Goal: Go to known website: Access a specific website the user already knows

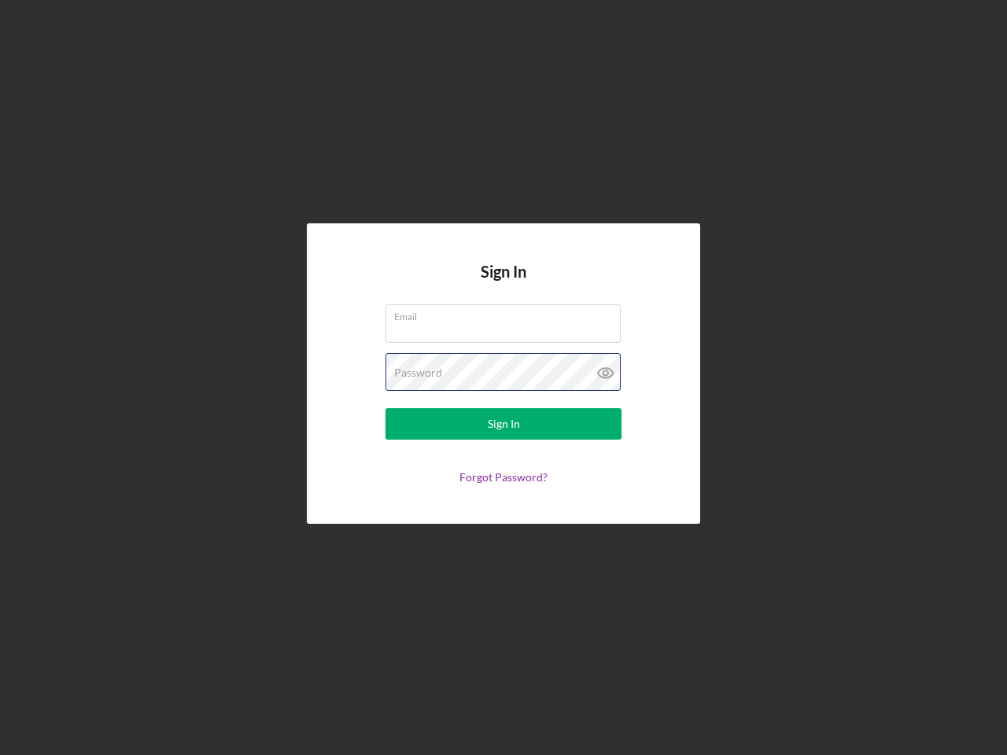
click at [504, 378] on div "Password" at bounding box center [504, 372] width 236 height 39
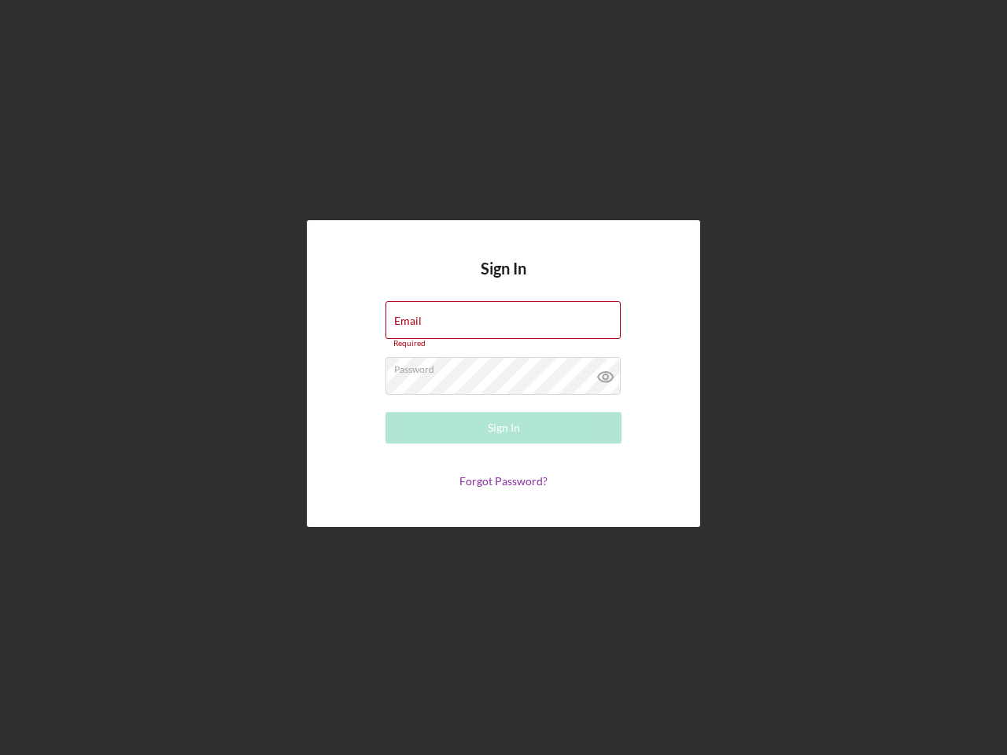
click at [606, 373] on icon at bounding box center [605, 376] width 39 height 39
